Goal: Task Accomplishment & Management: Use online tool/utility

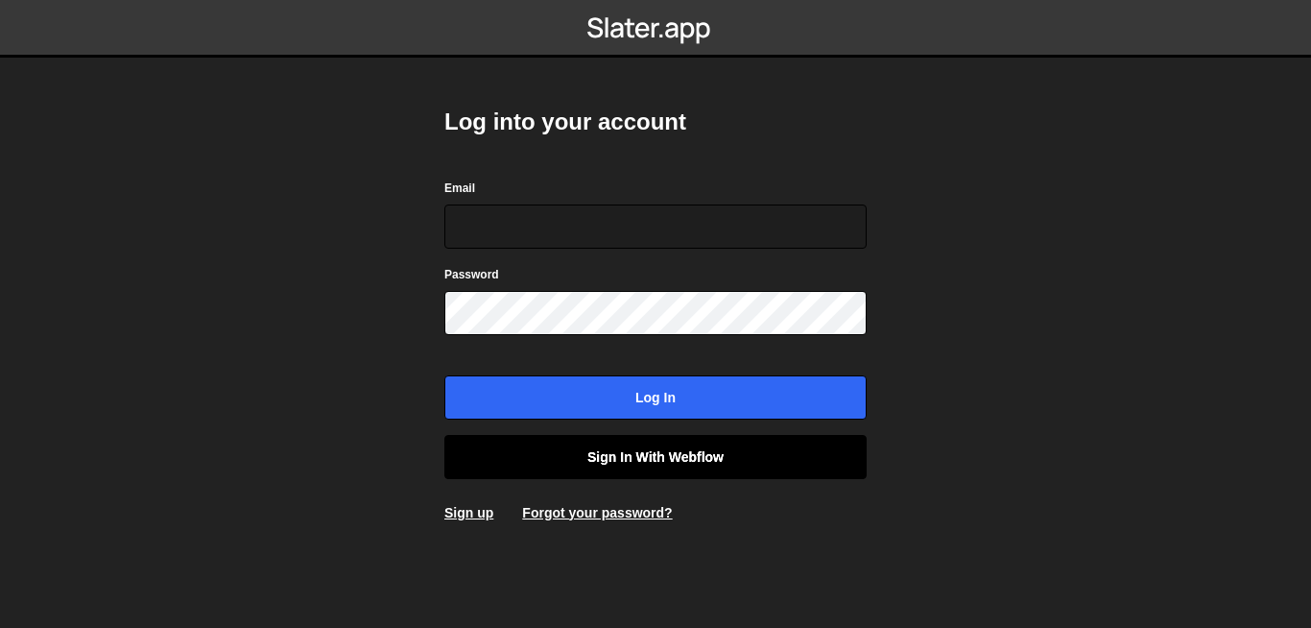
click at [693, 453] on link "Sign in with Webflow" at bounding box center [655, 457] width 422 height 44
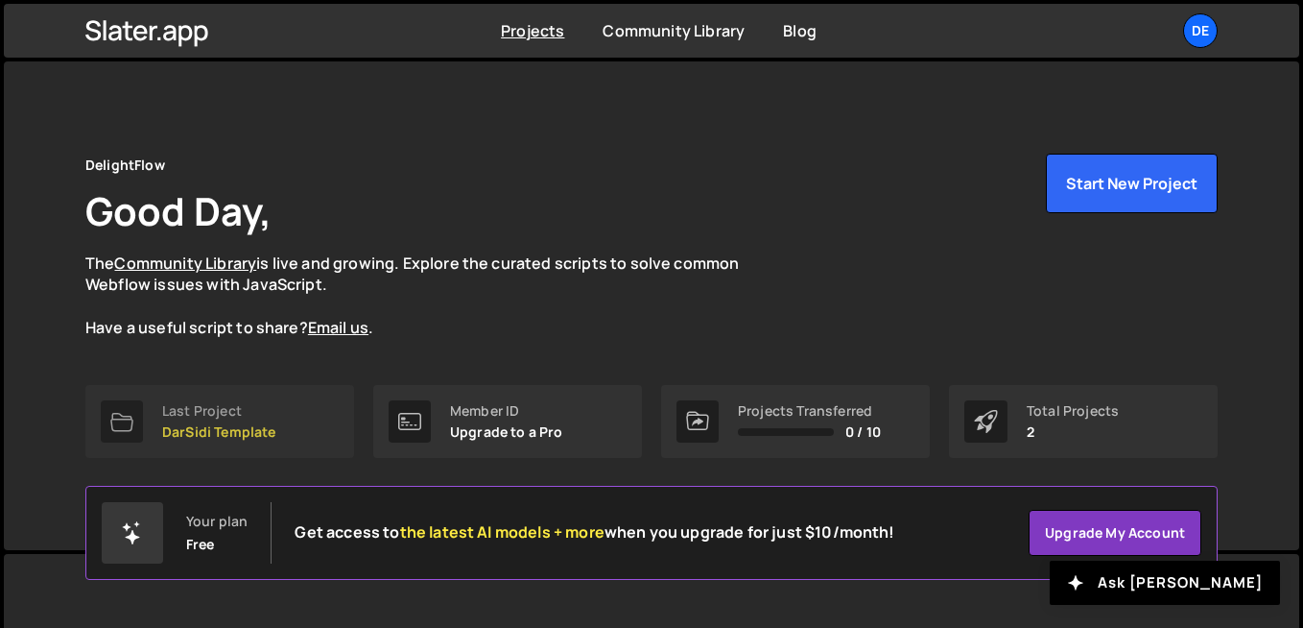
click at [347, 420] on link "Last Project DarSidi Template" at bounding box center [219, 421] width 269 height 73
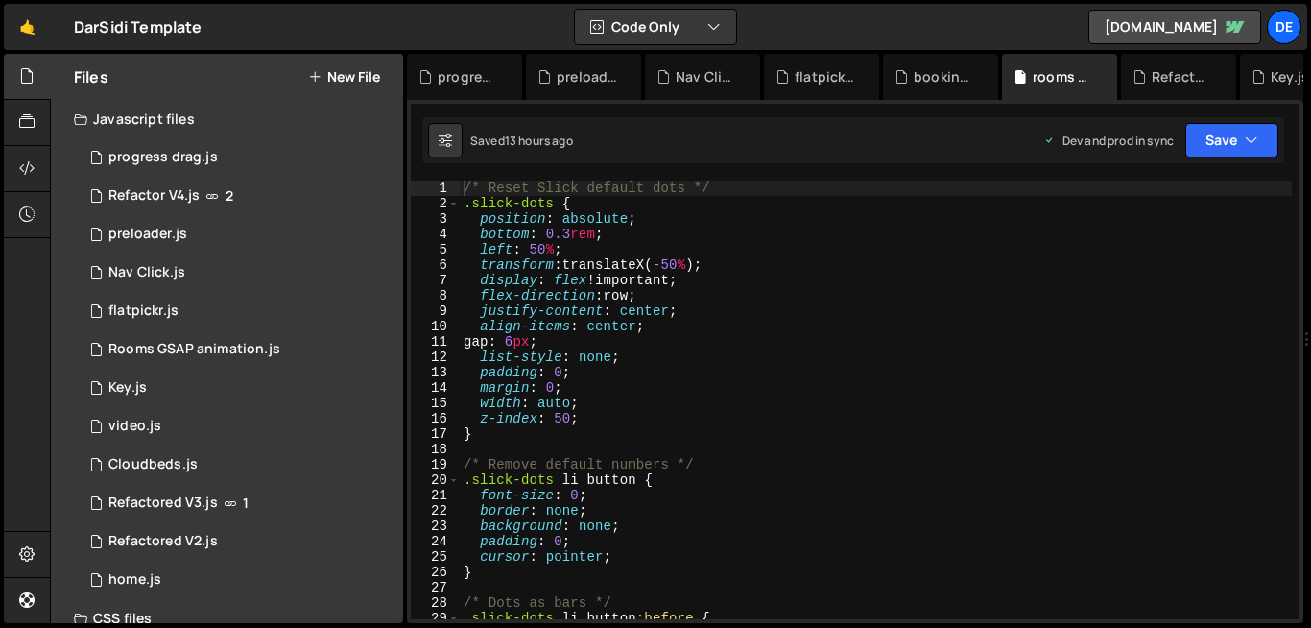
click at [464, 177] on div "XXXXXXXXXXXXXXXXXXXXXXXXXXXXXXXXXXXXXXXXXXXXXXXXXXXXXXXXXXXXXXXXXXXXXXXXXXXXXXX…" at bounding box center [855, 361] width 896 height 523
click at [455, 182] on div "1" at bounding box center [435, 187] width 49 height 15
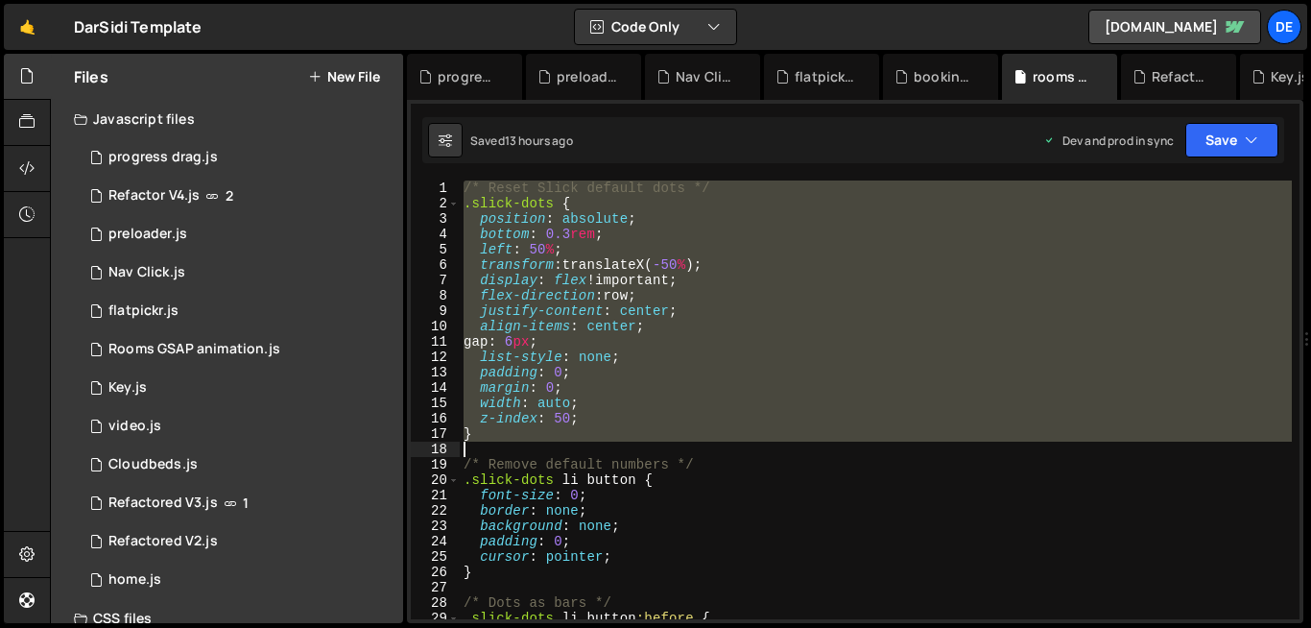
drag, startPoint x: 460, startPoint y: 183, endPoint x: 614, endPoint y: 446, distance: 305.0
click at [614, 446] on div "/* Reset Slick default dots */ .slick-dots { position : absolute ; bottom : 0.3…" at bounding box center [876, 414] width 832 height 469
type textarea "}"
click at [680, 444] on div "/* Reset Slick default dots */ .slick-dots { position : absolute ; bottom : 0.3…" at bounding box center [876, 399] width 832 height 439
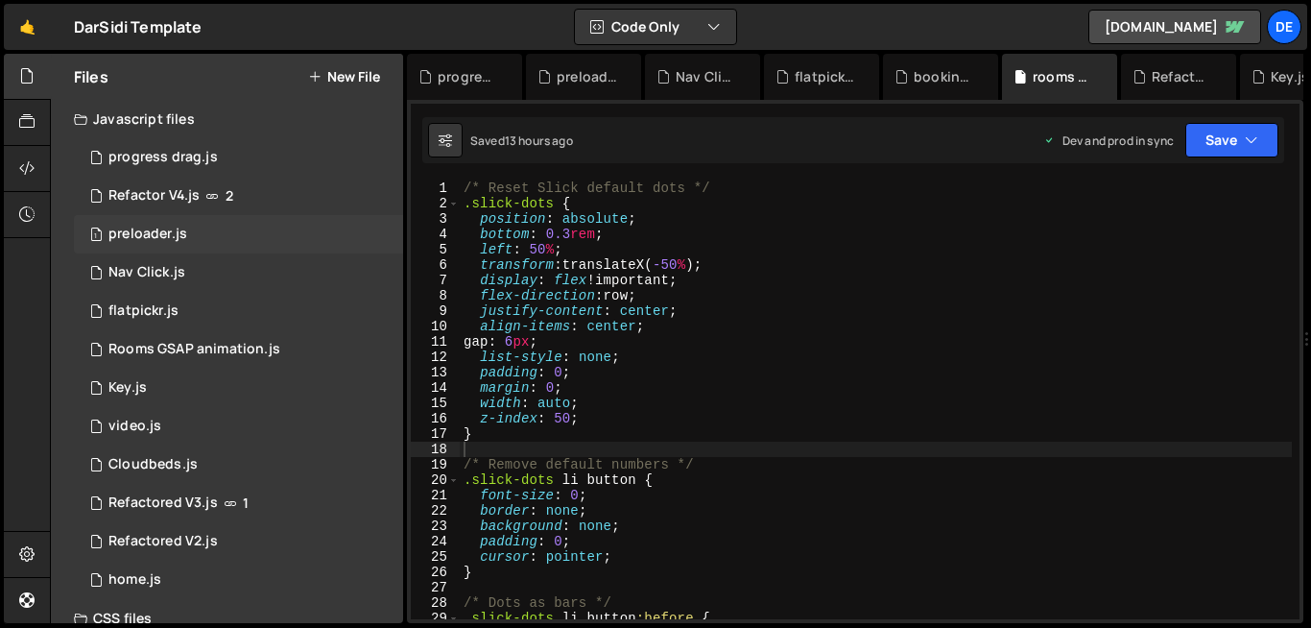
click at [193, 229] on div "1 preloader.js 0" at bounding box center [238, 234] width 329 height 38
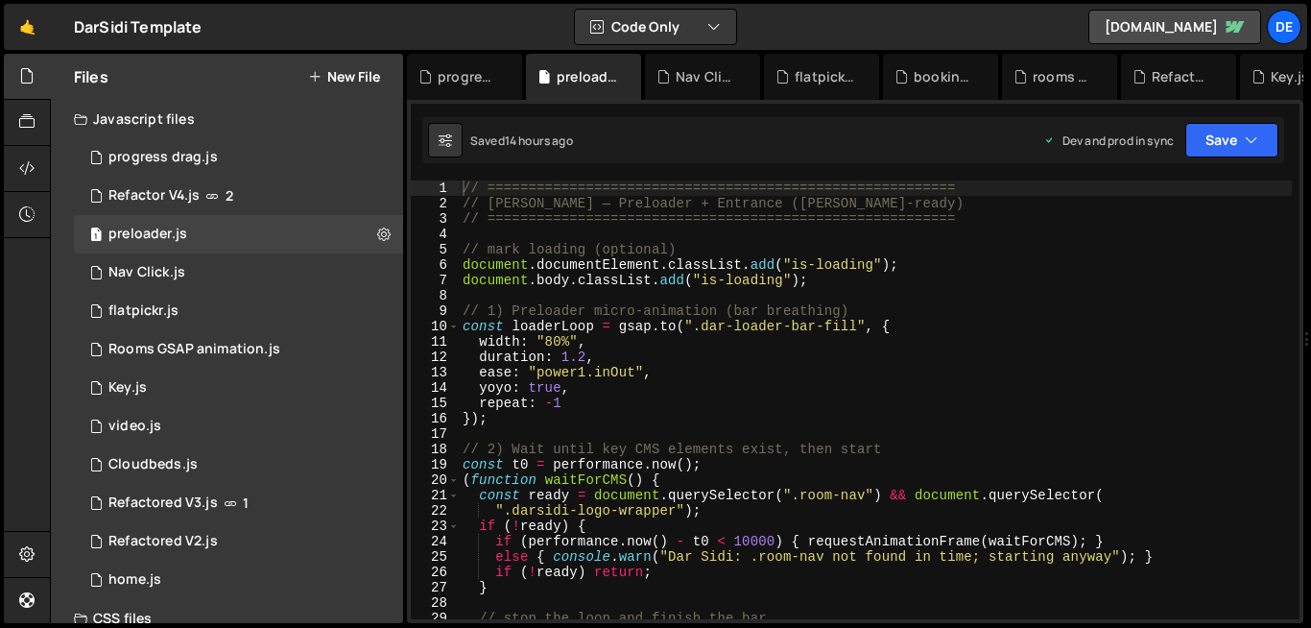
type textarea "// 1) Preloader micro-animation (bar breathing)"
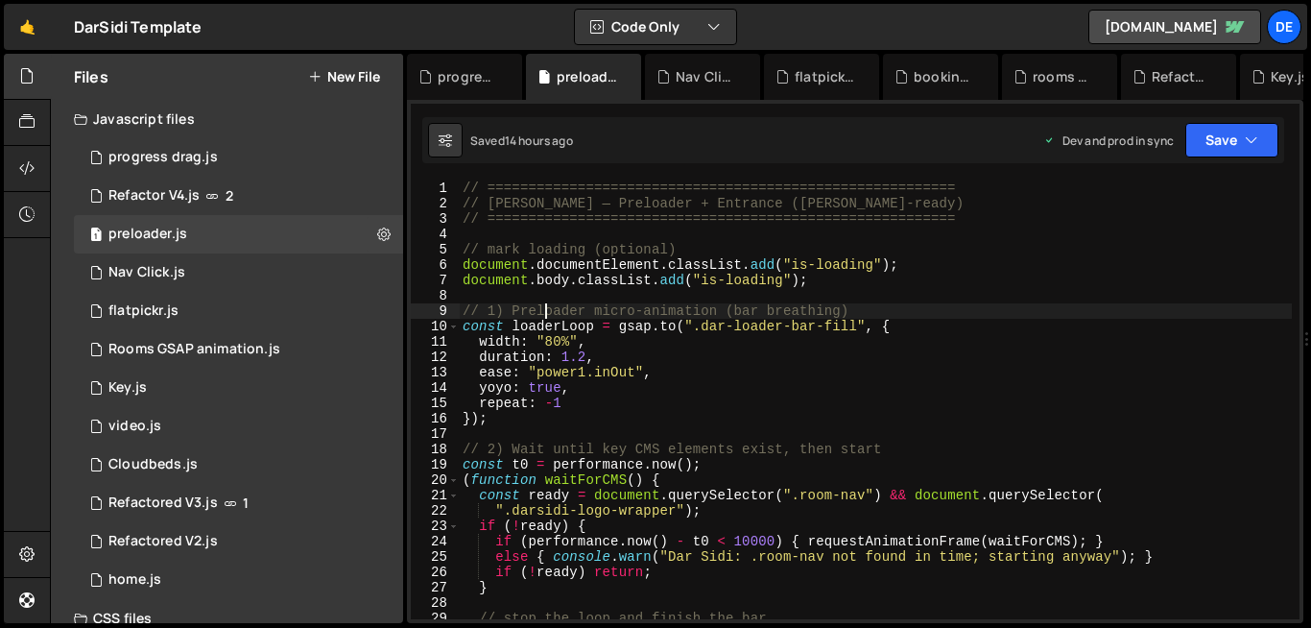
click at [542, 306] on div "// ========================================================= // Dar Sidi — Prel…" at bounding box center [875, 414] width 833 height 469
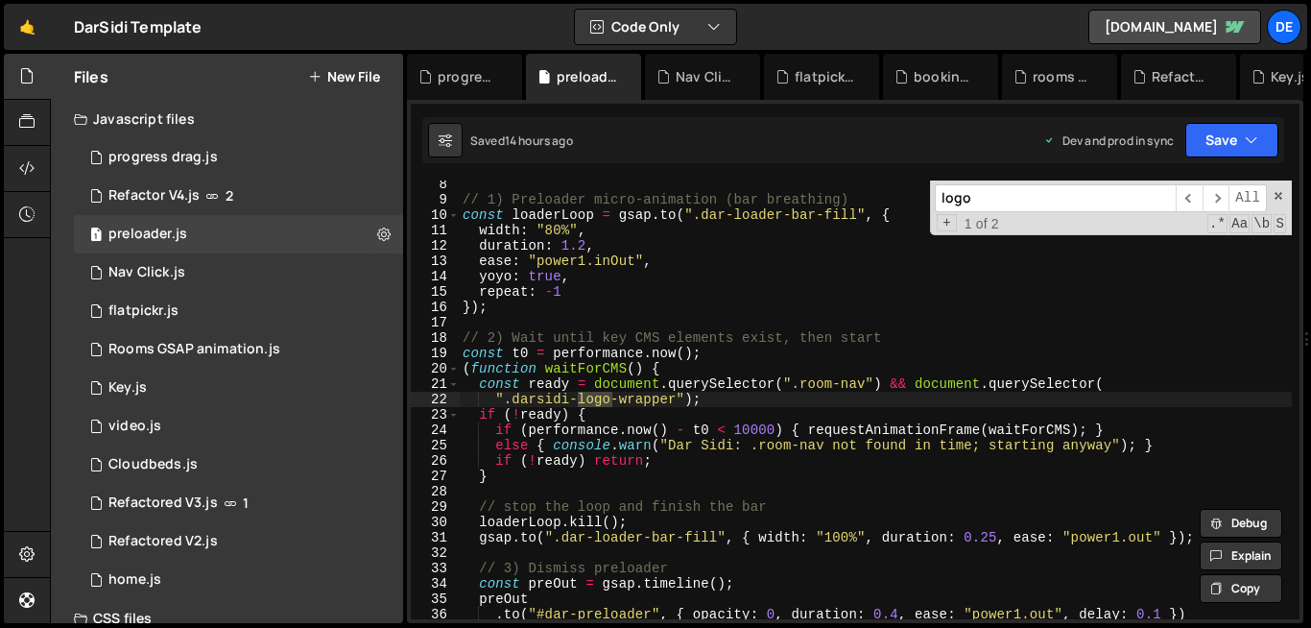
scroll to position [113, 0]
type input "logo"
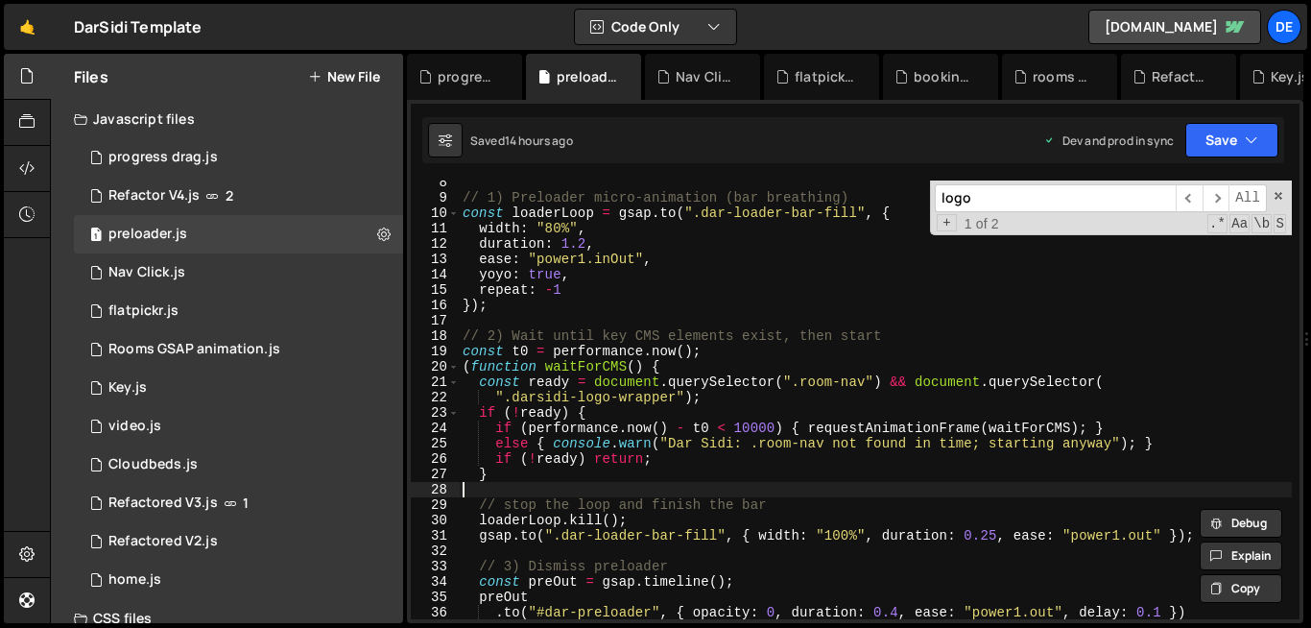
click at [796, 489] on div "// 1) Preloader micro-animation (bar breathing) const loaderLoop = gsap . to ( …" at bounding box center [875, 409] width 833 height 469
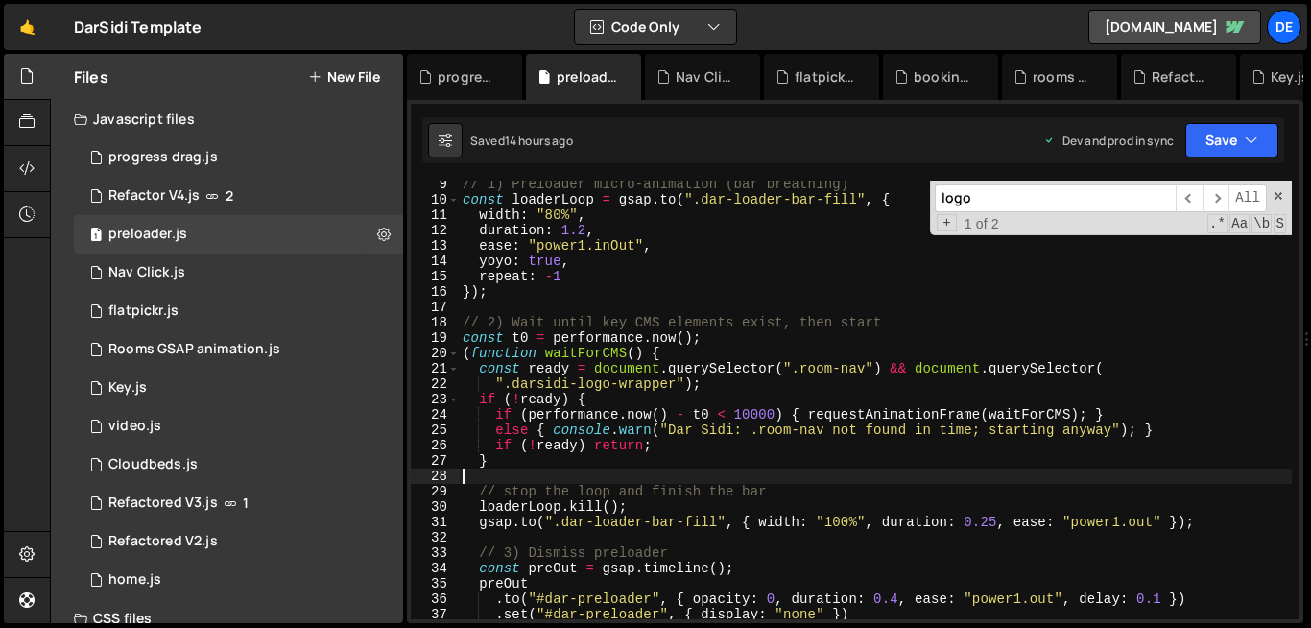
scroll to position [197, 0]
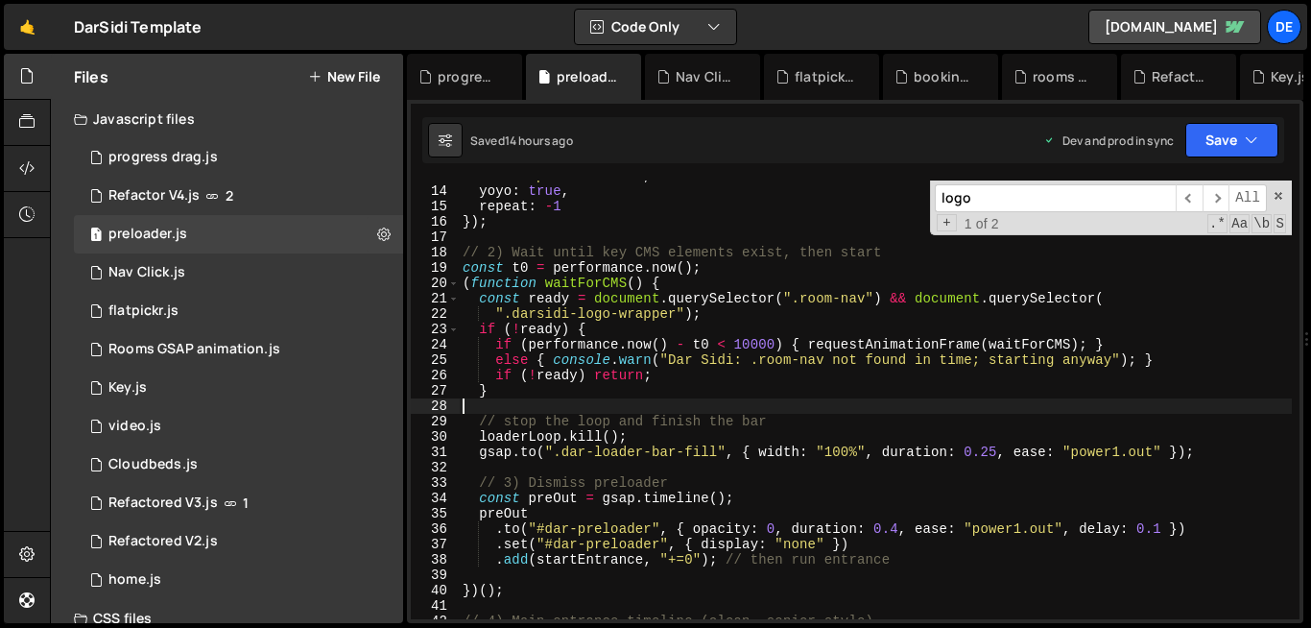
click at [752, 393] on div "ease : "power1.inOut" , yoyo : true , repeat : - 1 }) ; // 2) Wait until key CM…" at bounding box center [875, 402] width 833 height 469
type textarea "}"
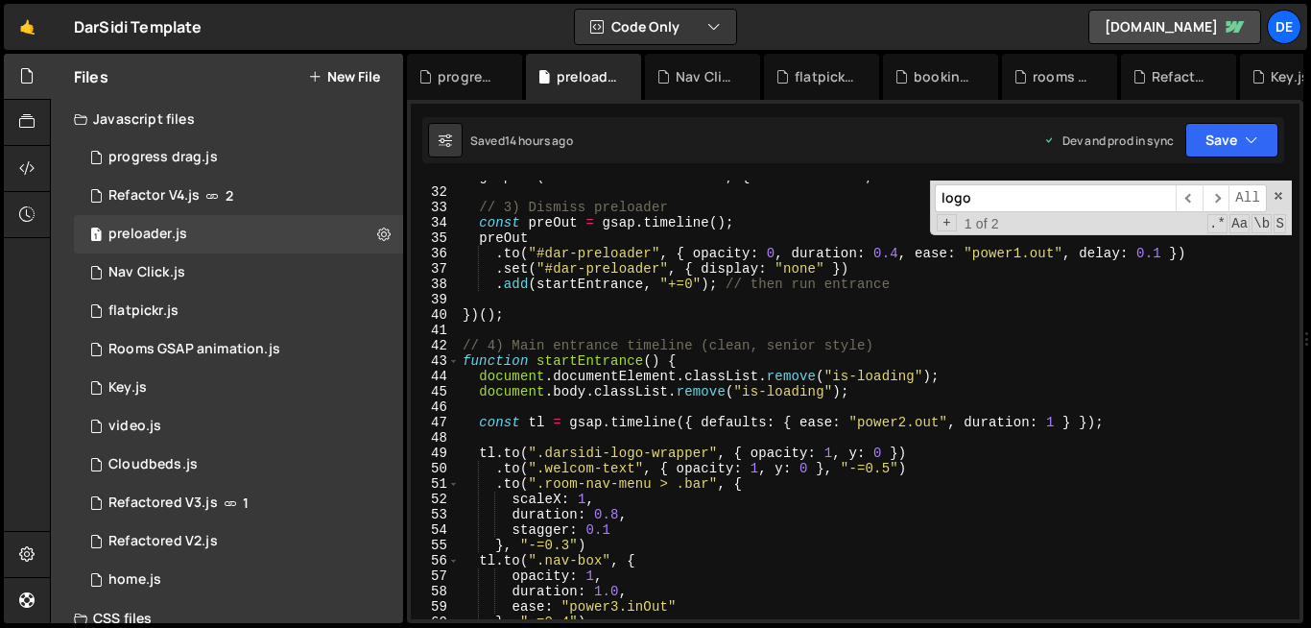
scroll to position [481, 0]
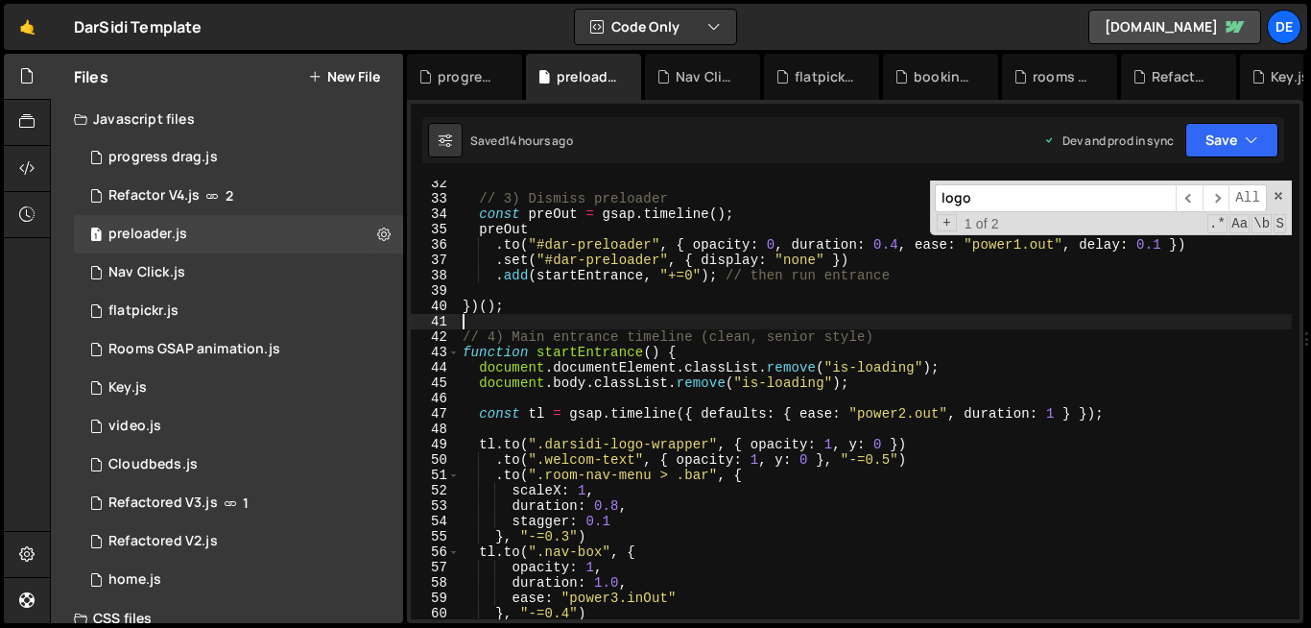
click at [545, 322] on div "// 3) Dismiss preloader const preOut = gsap . timeline ( ) ; preOut . to ( "#da…" at bounding box center [875, 410] width 833 height 469
type textarea "}"
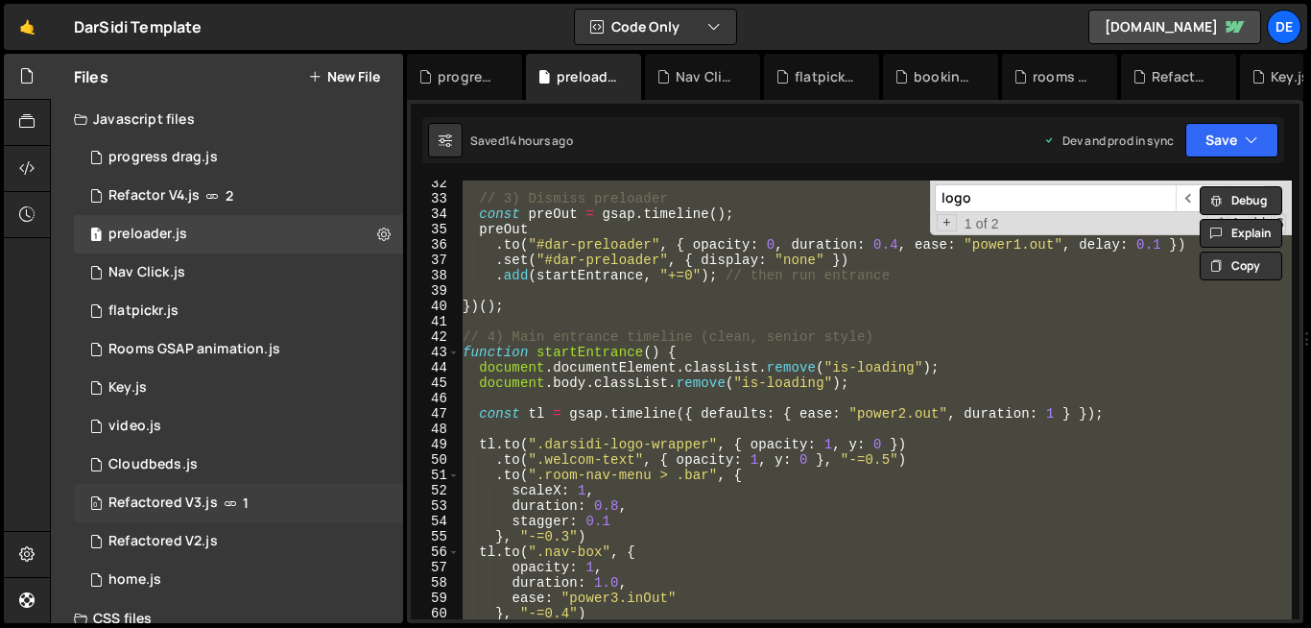
scroll to position [110, 0]
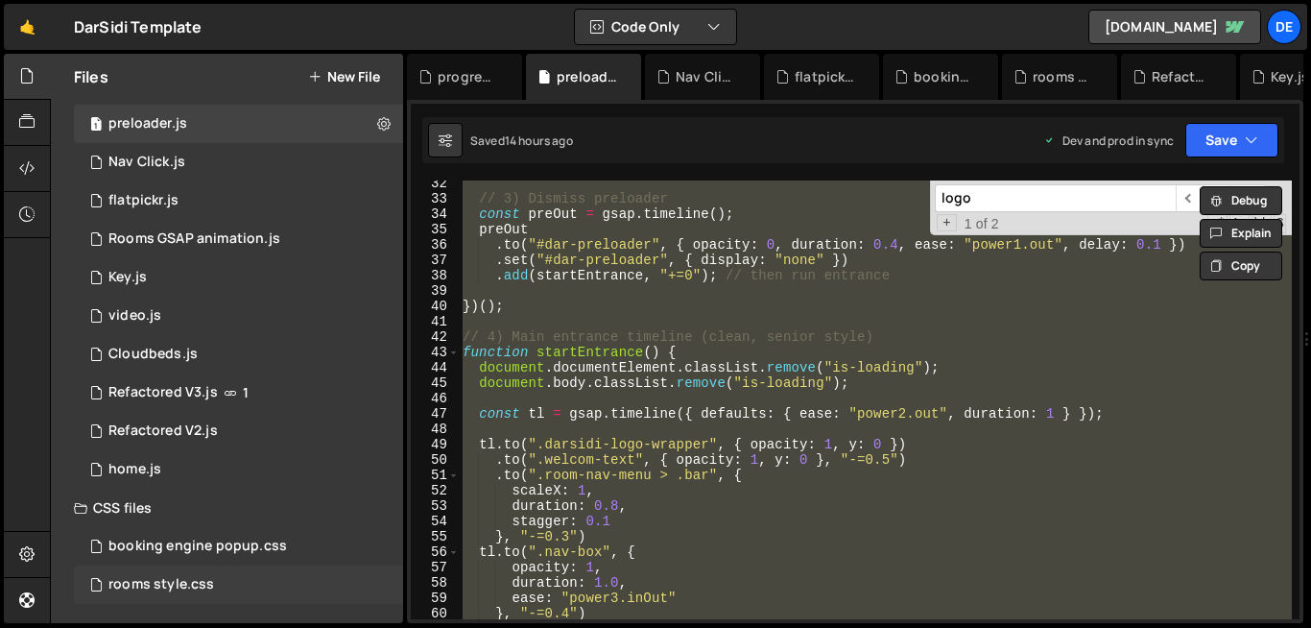
click at [193, 583] on div "rooms style.css" at bounding box center [161, 584] width 106 height 17
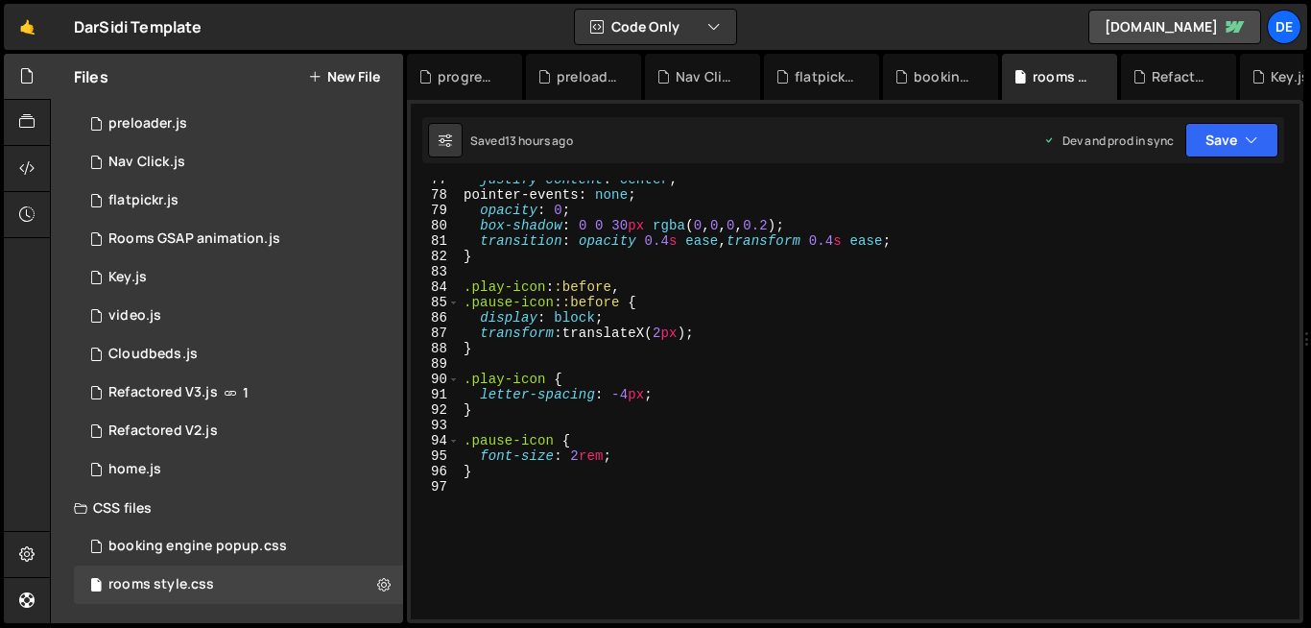
scroll to position [1180, 0]
click at [274, 558] on div "booking engine popup.css 0" at bounding box center [238, 546] width 329 height 38
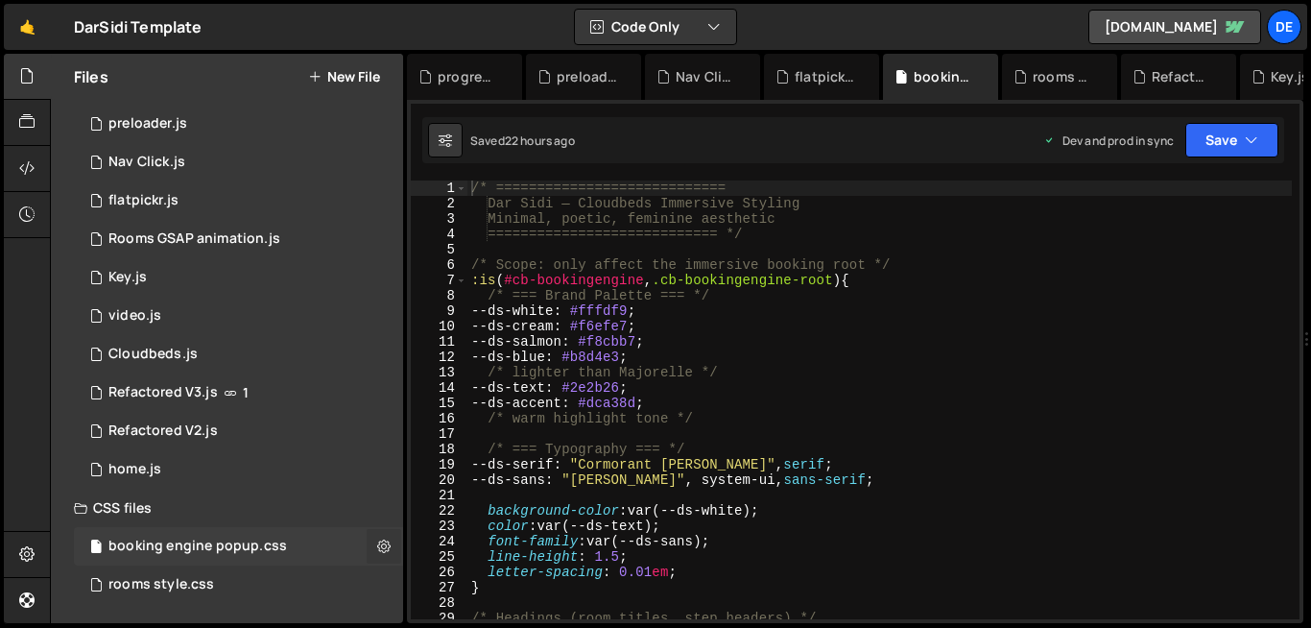
click at [377, 549] on icon at bounding box center [383, 545] width 13 height 18
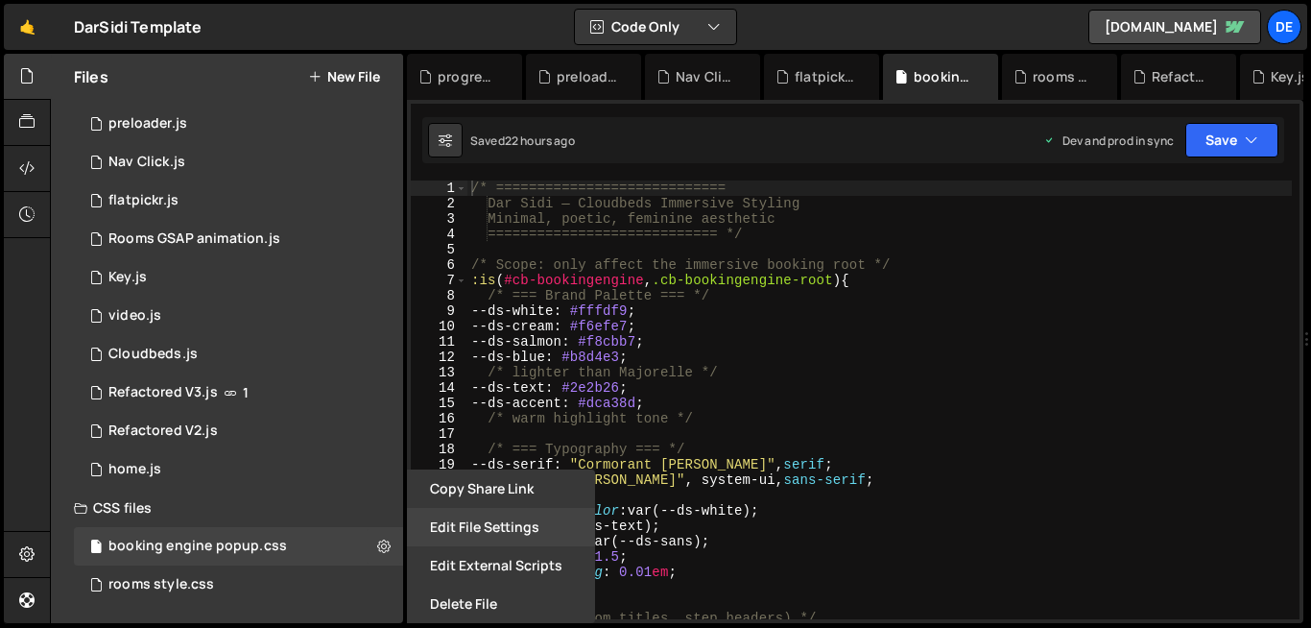
click at [481, 525] on button "Edit File Settings" at bounding box center [501, 527] width 188 height 38
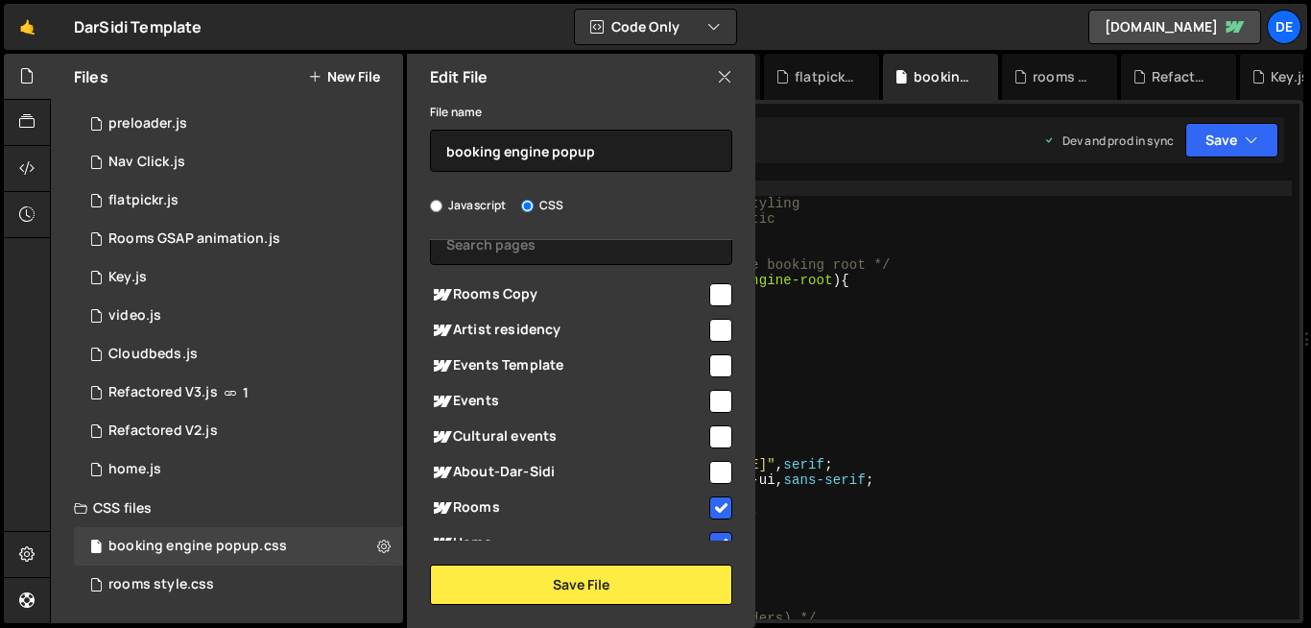
scroll to position [96, 0]
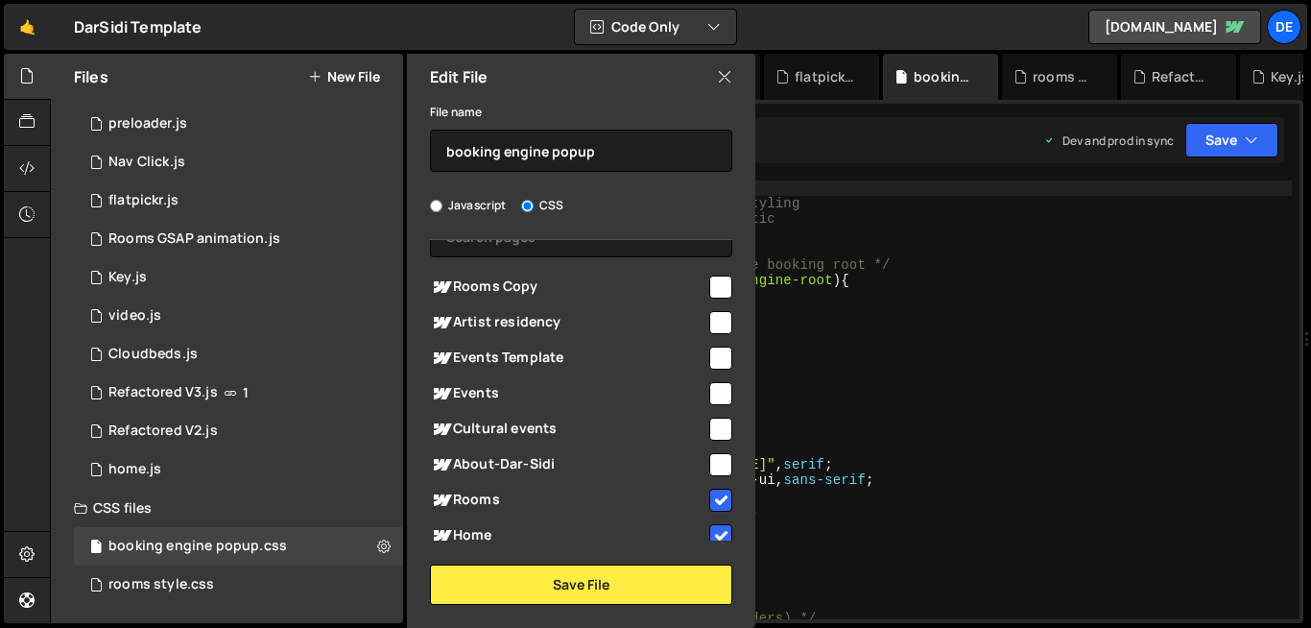
click at [718, 500] on input "checkbox" at bounding box center [720, 500] width 23 height 23
checkbox input "false"
click at [714, 536] on input "checkbox" at bounding box center [720, 535] width 23 height 23
checkbox input "false"
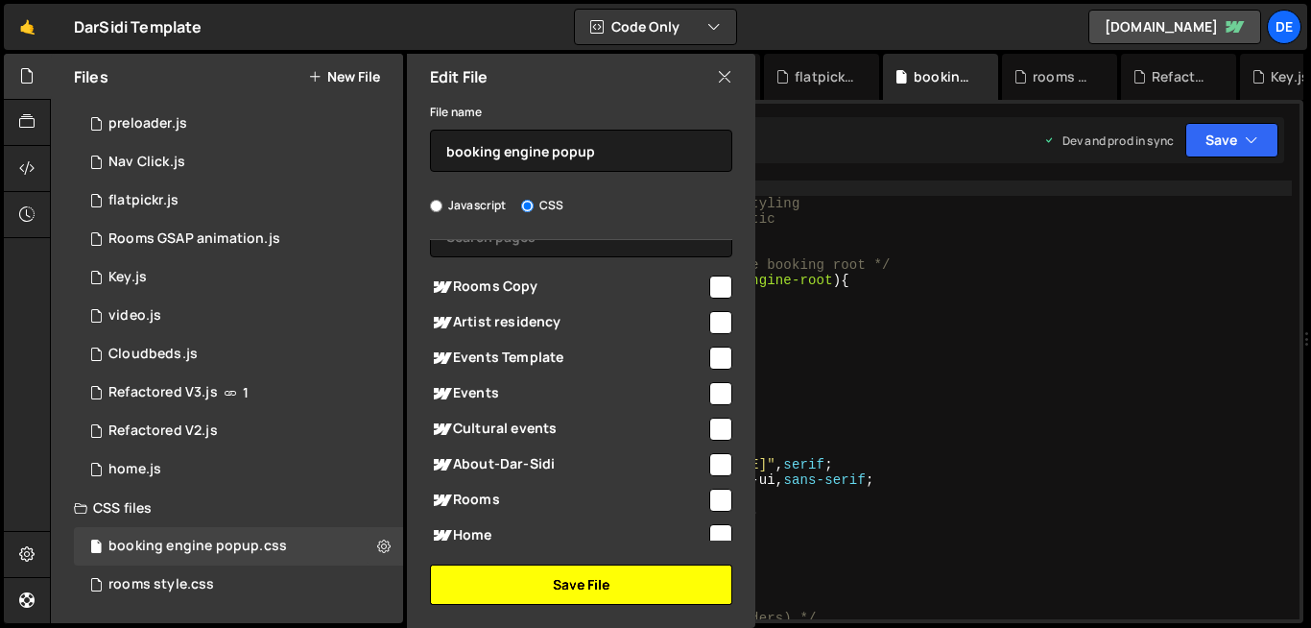
click at [683, 590] on button "Save File" at bounding box center [581, 584] width 302 height 40
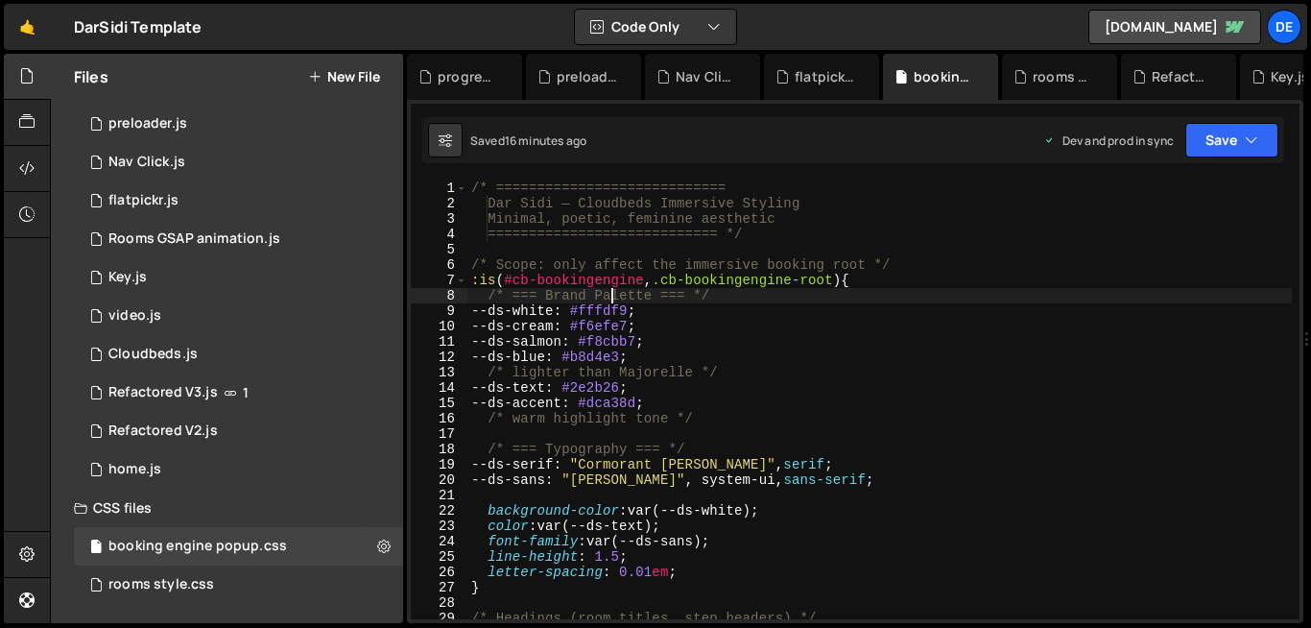
click at [607, 294] on div "/* ============================ Dar Sidi — Cloudbeds Immersive Styling Minimal,…" at bounding box center [879, 414] width 824 height 469
type textarea "}"
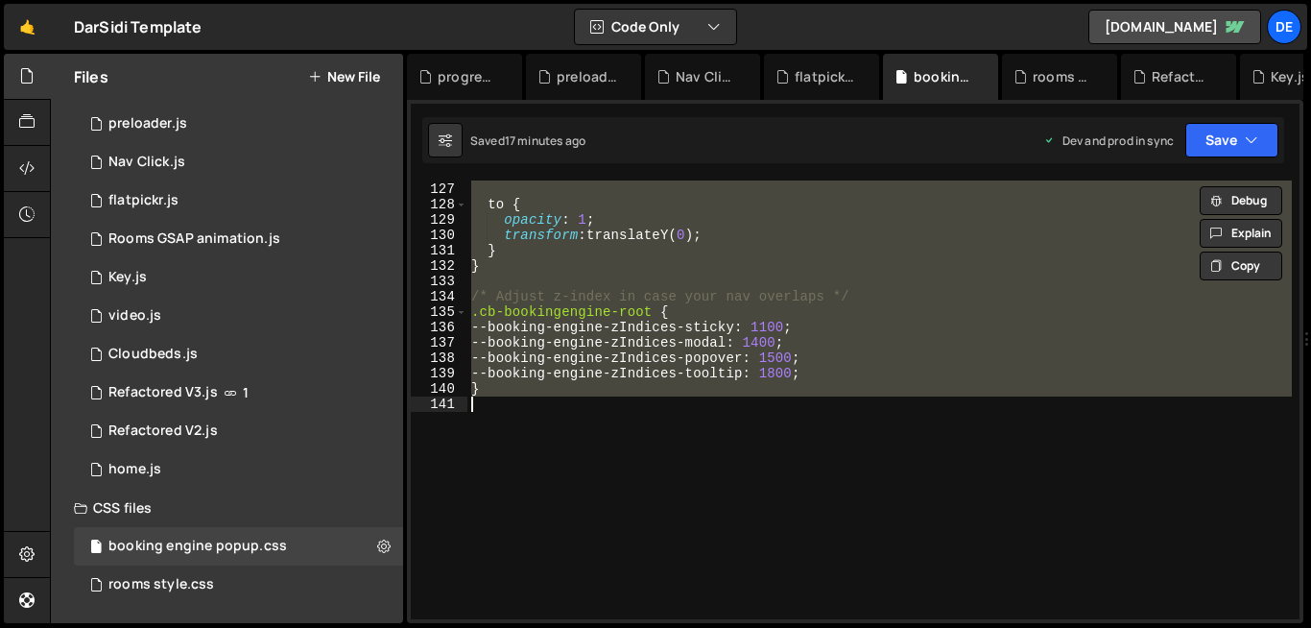
scroll to position [1934, 0]
paste textarea
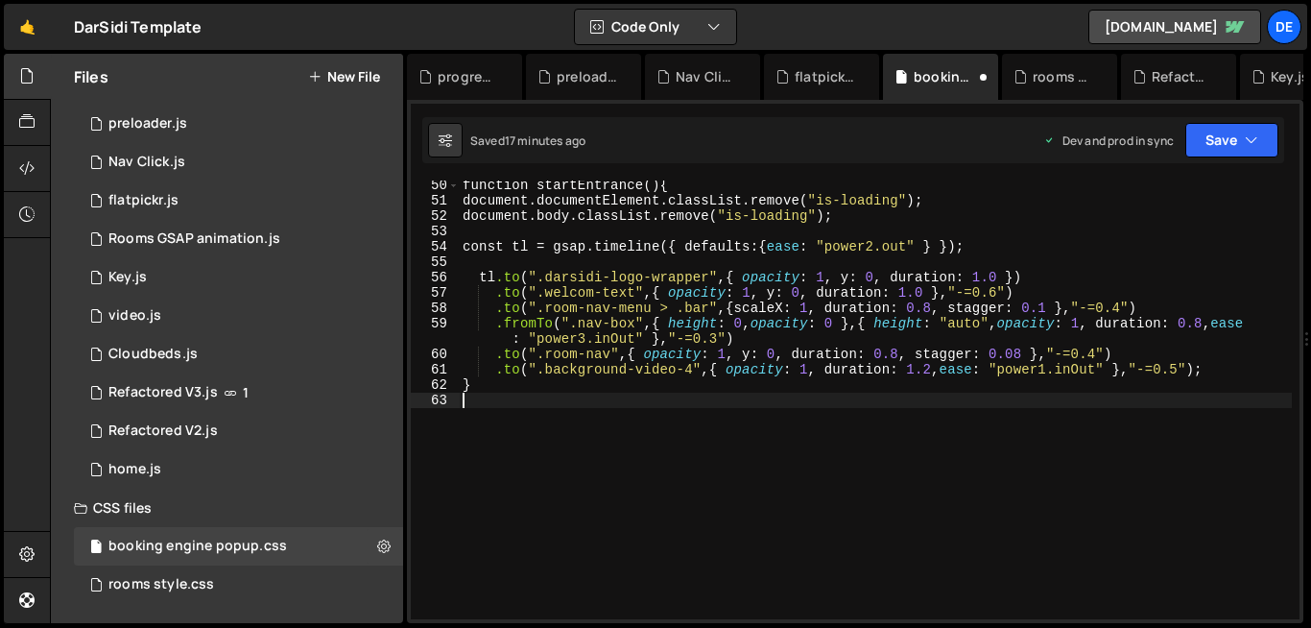
type textarea "document.documentElement.classList.remove("is-loading");"
